Goal: Find specific page/section: Find specific page/section

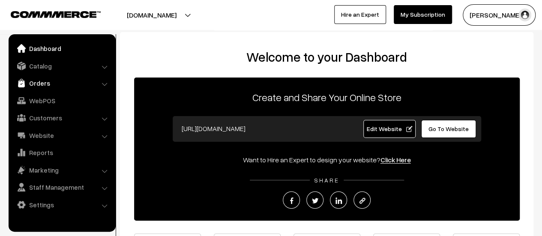
click at [31, 82] on link "Orders" at bounding box center [62, 82] width 102 height 15
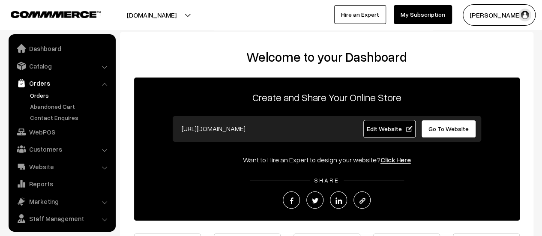
click at [36, 94] on link "Orders" at bounding box center [70, 95] width 85 height 9
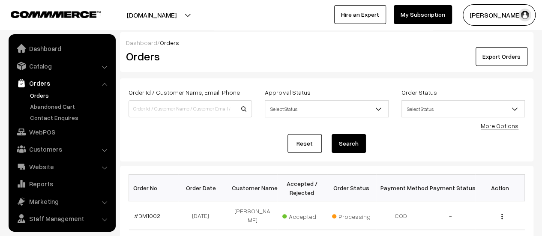
scroll to position [20, 0]
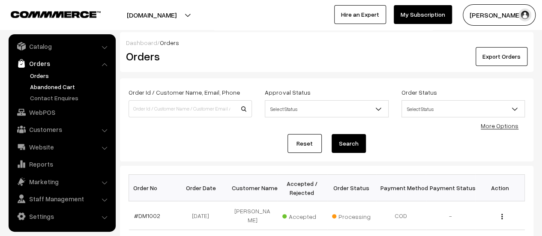
click at [51, 89] on link "Abandoned Cart" at bounding box center [70, 86] width 85 height 9
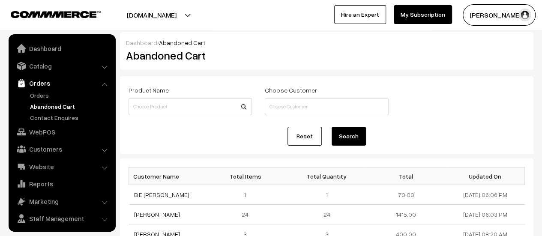
scroll to position [20, 0]
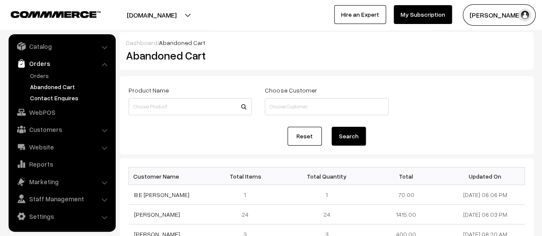
click at [53, 96] on link "Contact Enquires" at bounding box center [70, 97] width 85 height 9
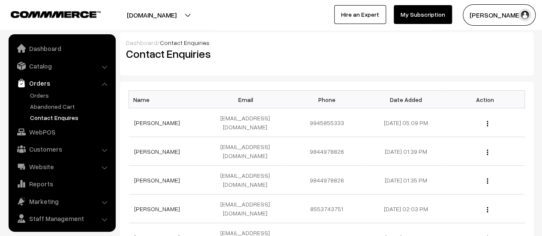
scroll to position [20, 0]
